Goal: Information Seeking & Learning: Learn about a topic

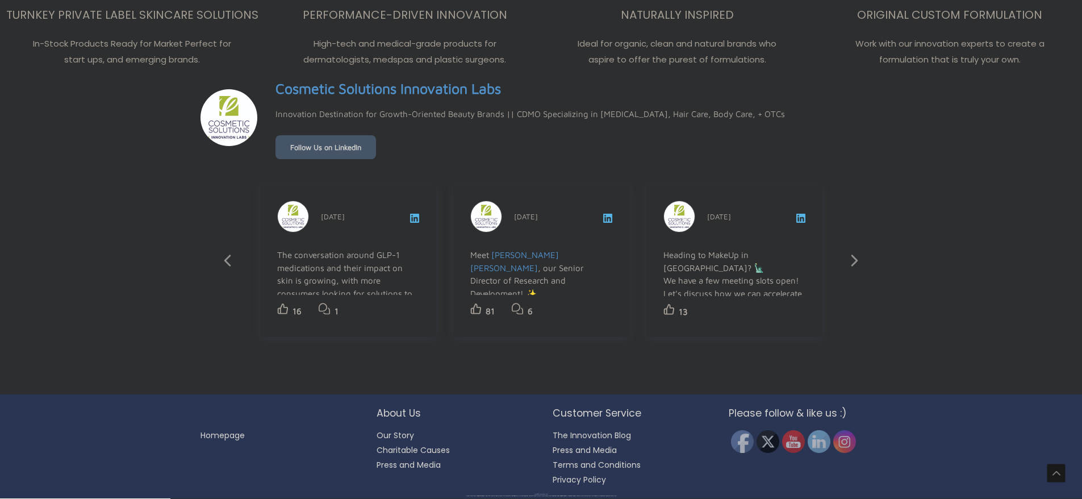
scroll to position [2025, 0]
click at [401, 417] on h2 "About Us" at bounding box center [453, 413] width 153 height 15
click at [396, 433] on link "Our Story" at bounding box center [395, 435] width 37 height 11
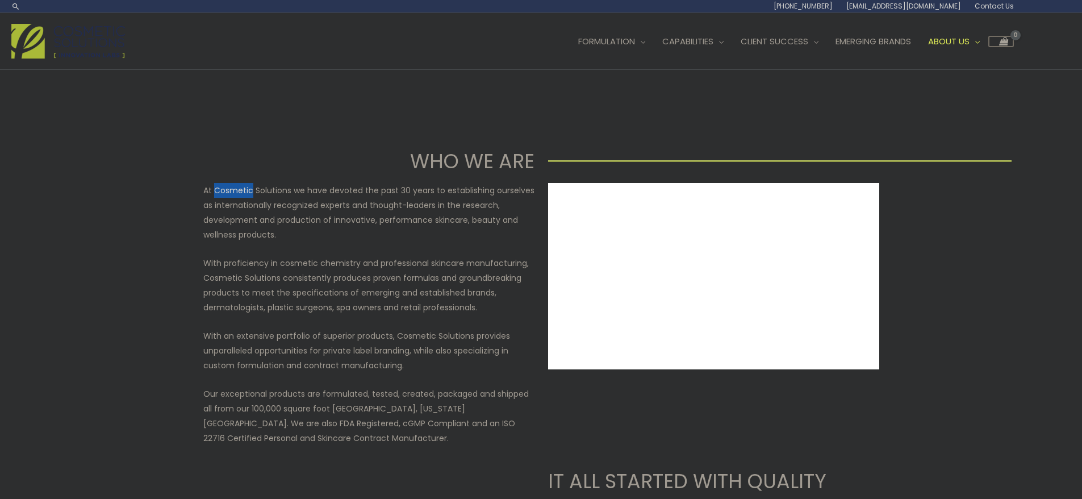
drag, startPoint x: 212, startPoint y: 186, endPoint x: 250, endPoint y: 187, distance: 38.1
click at [250, 187] on p "At Cosmetic Solutions we have devoted the past 30 years to establishing ourselv…" at bounding box center [368, 212] width 331 height 59
drag, startPoint x: 145, startPoint y: 69, endPoint x: 107, endPoint y: 68, distance: 38.6
click at [67, 69] on div "Main Menu Formulation Menu Toggle Research and Innovation Market Ready Formulas…" at bounding box center [541, 41] width 1082 height 57
drag, startPoint x: 102, startPoint y: 179, endPoint x: 139, endPoint y: 169, distance: 38.2
